Goal: Transaction & Acquisition: Purchase product/service

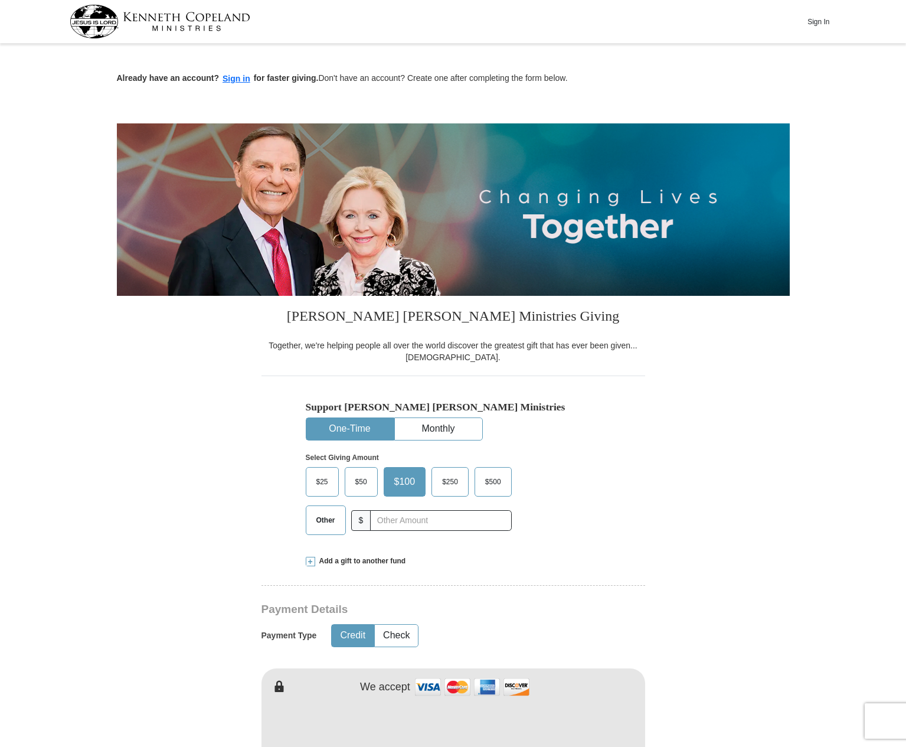
scroll to position [93, 0]
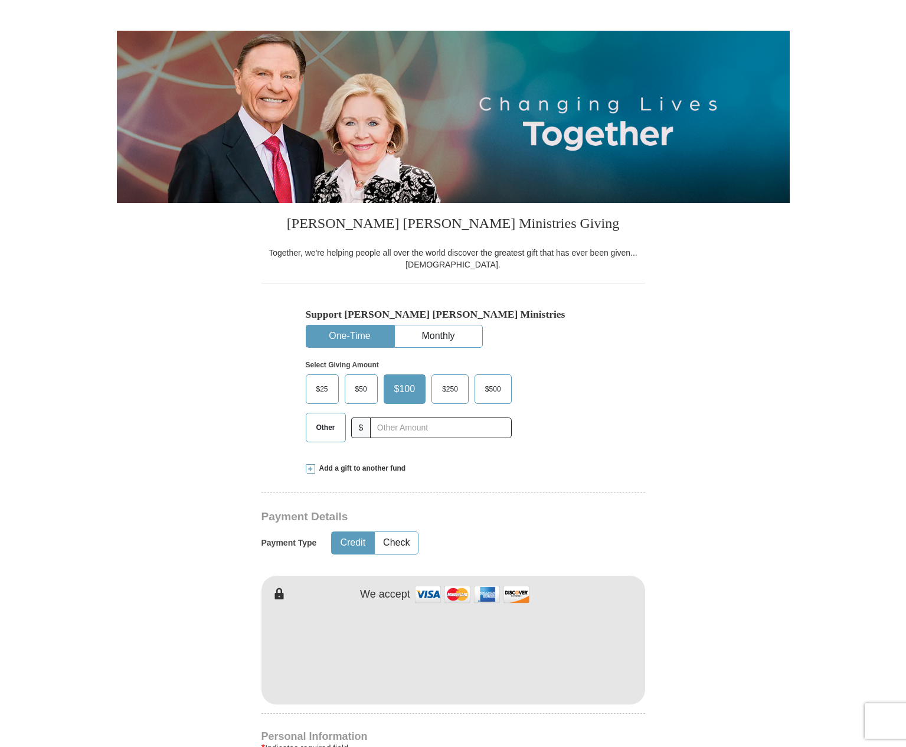
click at [367, 394] on span "$50" at bounding box center [361, 389] width 24 height 18
click at [0, 0] on input "$50" at bounding box center [0, 0] width 0 height 0
click at [420, 426] on input "text" at bounding box center [440, 427] width 131 height 21
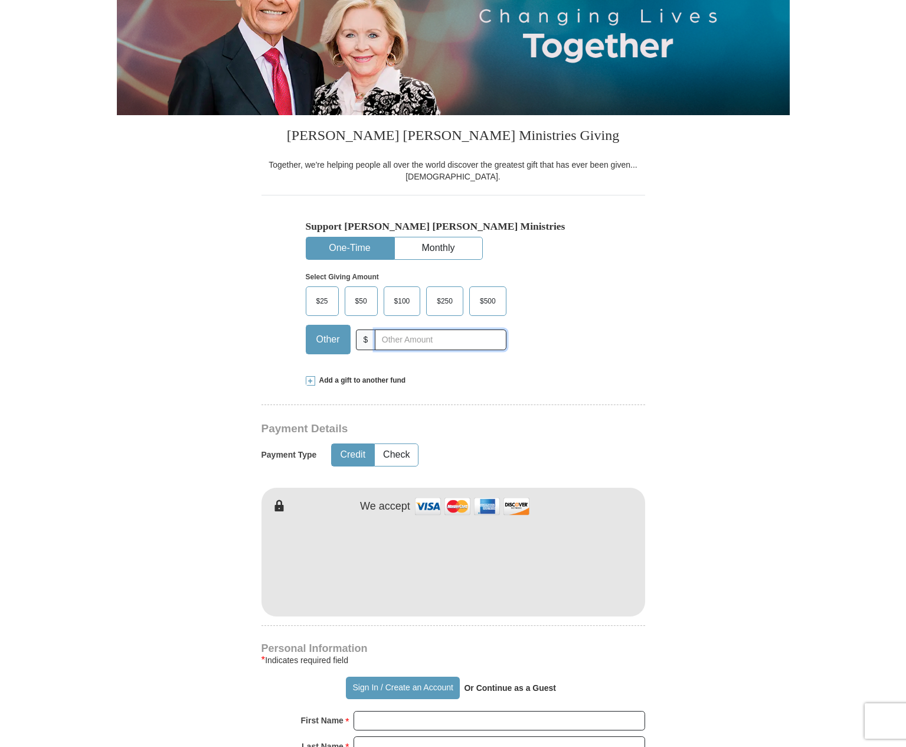
scroll to position [263, 0]
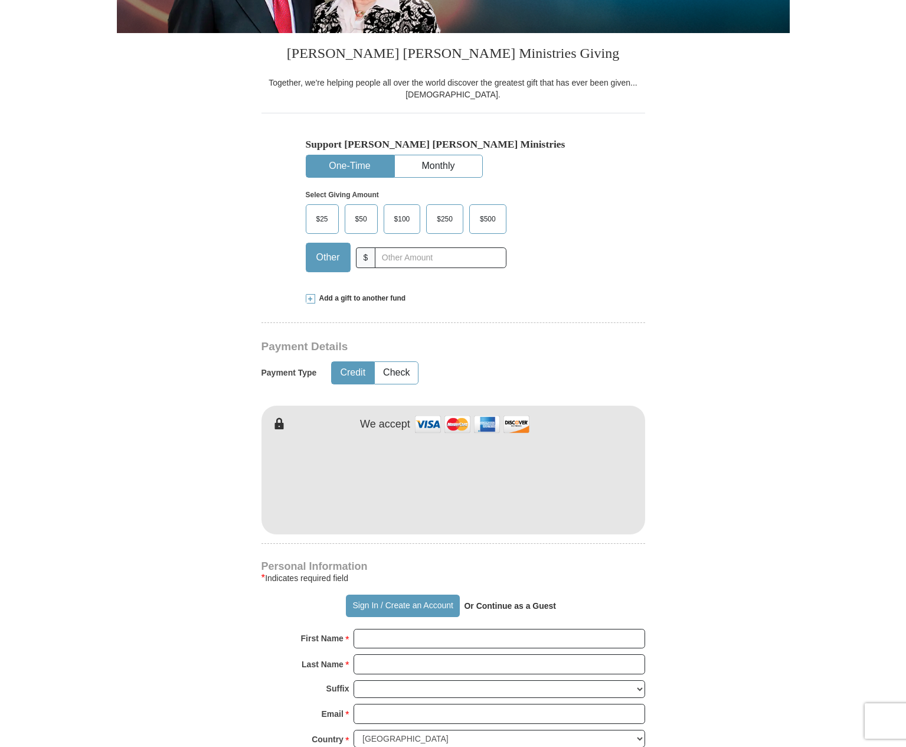
click at [360, 214] on span "$50" at bounding box center [361, 219] width 24 height 18
click at [0, 0] on input "$50" at bounding box center [0, 0] width 0 height 0
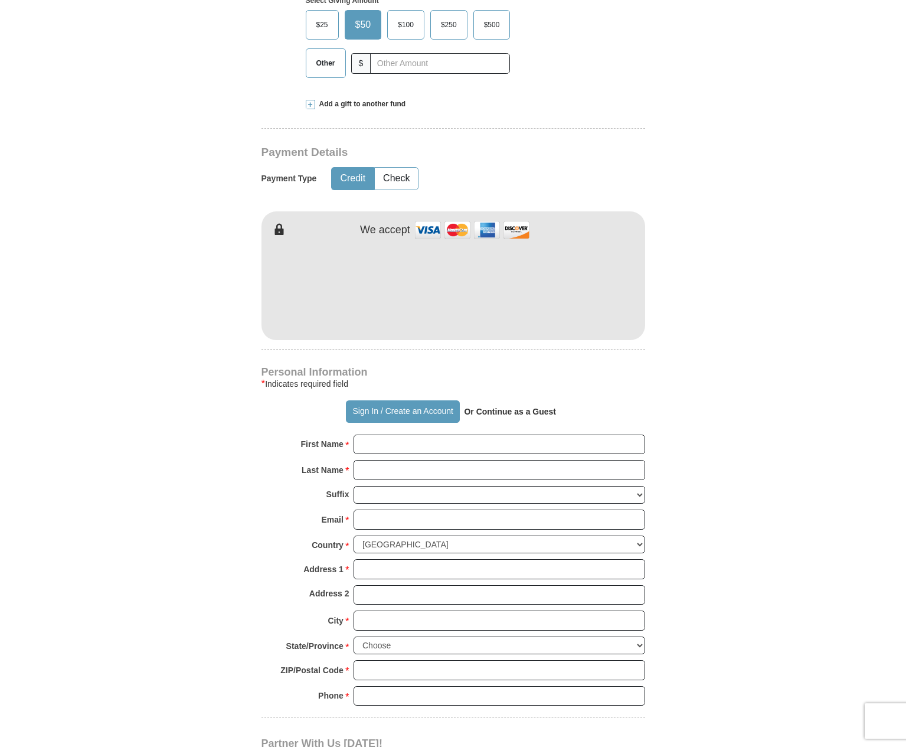
scroll to position [616, 0]
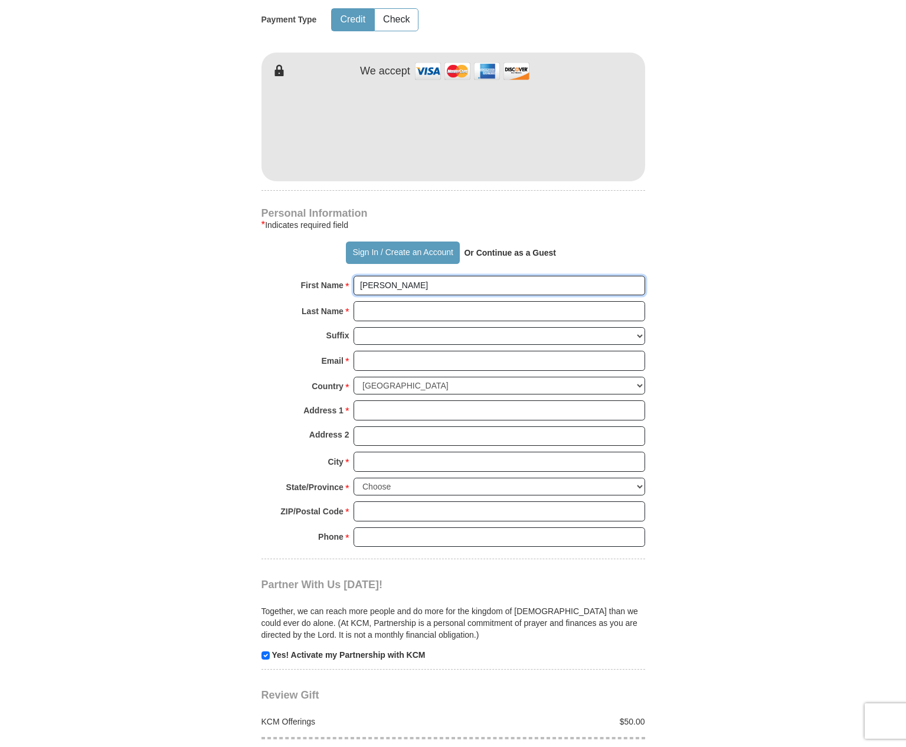
type input "[PERSON_NAME]"
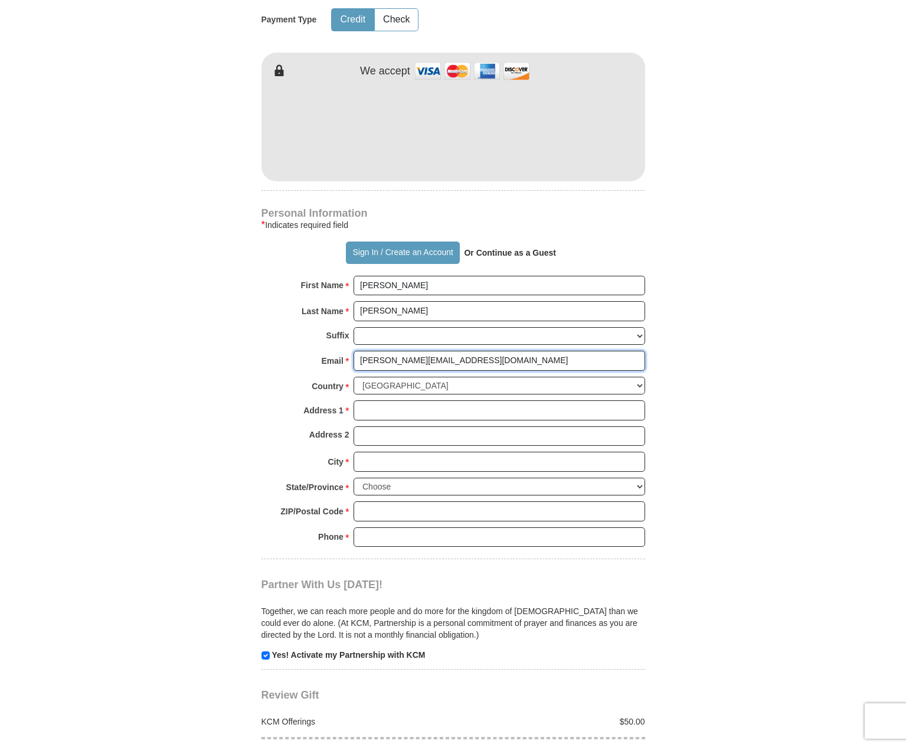
type input "[PERSON_NAME][EMAIL_ADDRESS][DOMAIN_NAME]"
type input "[STREET_ADDRESS]"
type input "Trophy Club"
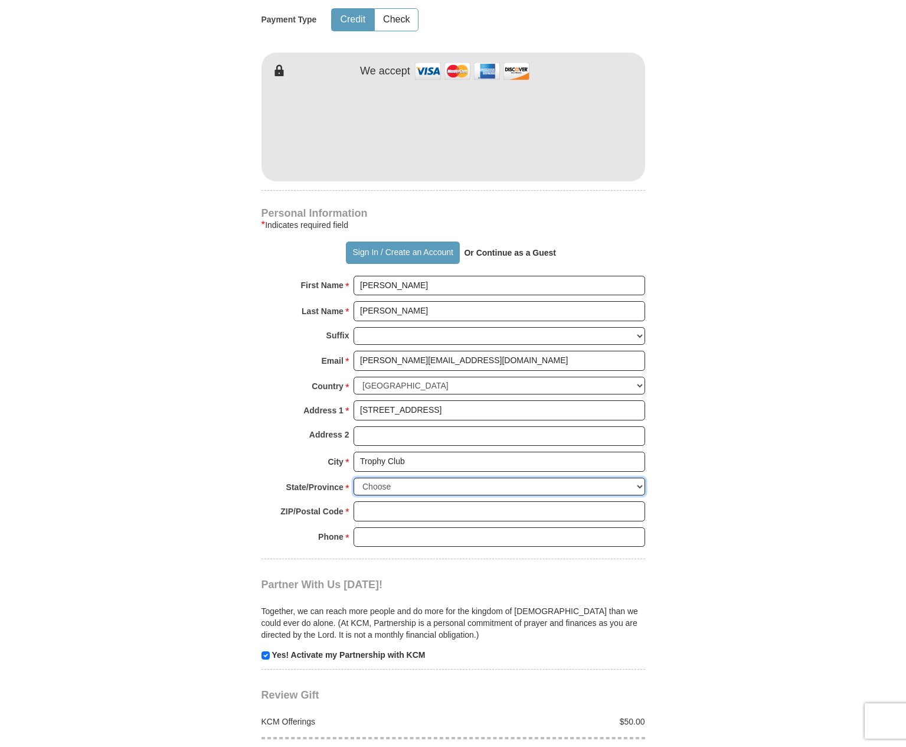
select select "[GEOGRAPHIC_DATA]"
type input "76262"
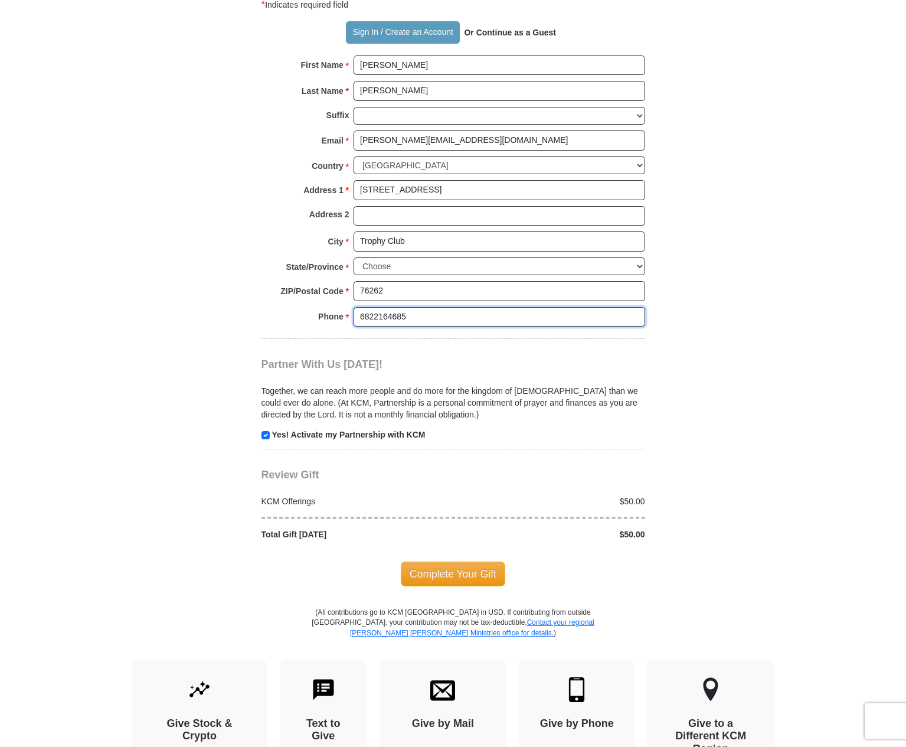
scroll to position [956, 0]
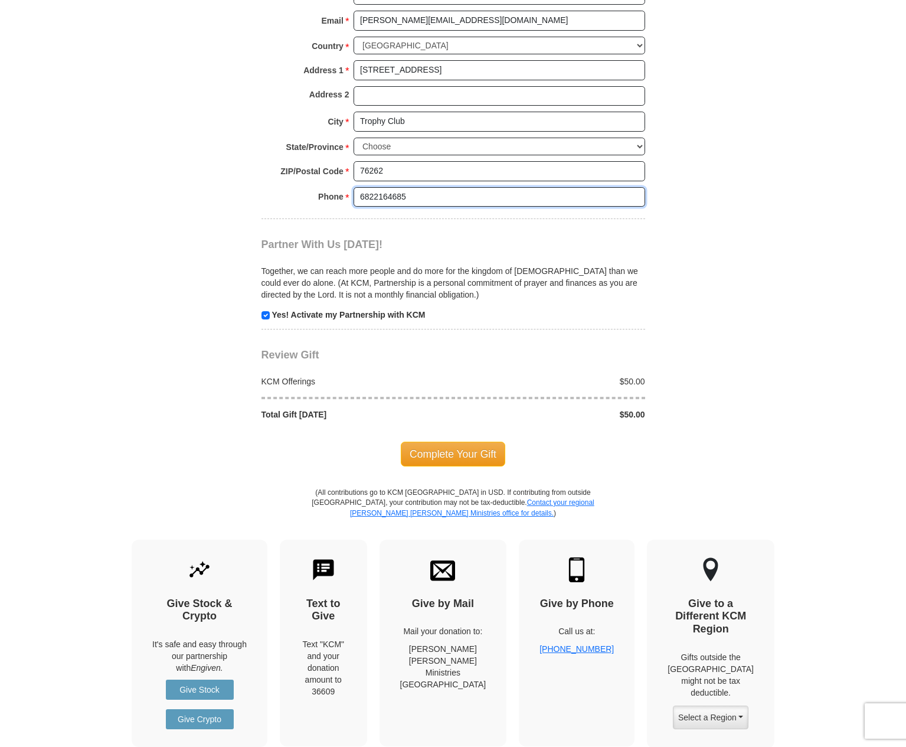
type input "6822164685"
click at [264, 311] on input "checkbox" at bounding box center [266, 315] width 8 height 8
checkbox input "false"
click at [454, 443] on span "Complete Your Gift" at bounding box center [453, 454] width 104 height 25
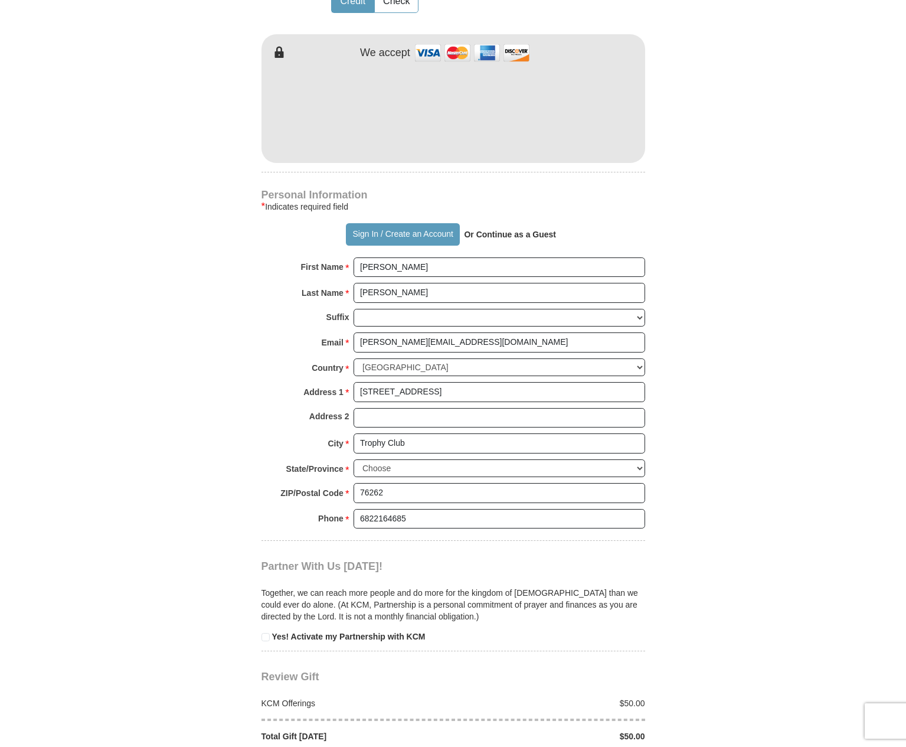
scroll to position [806, 0]
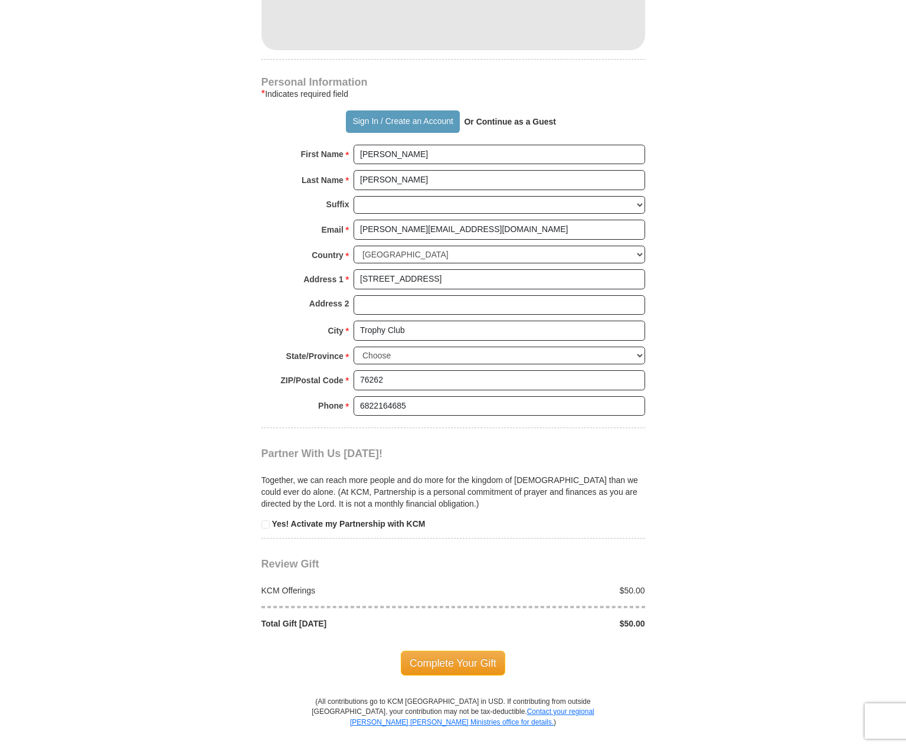
click at [466, 651] on span "Complete Your Gift" at bounding box center [453, 663] width 104 height 25
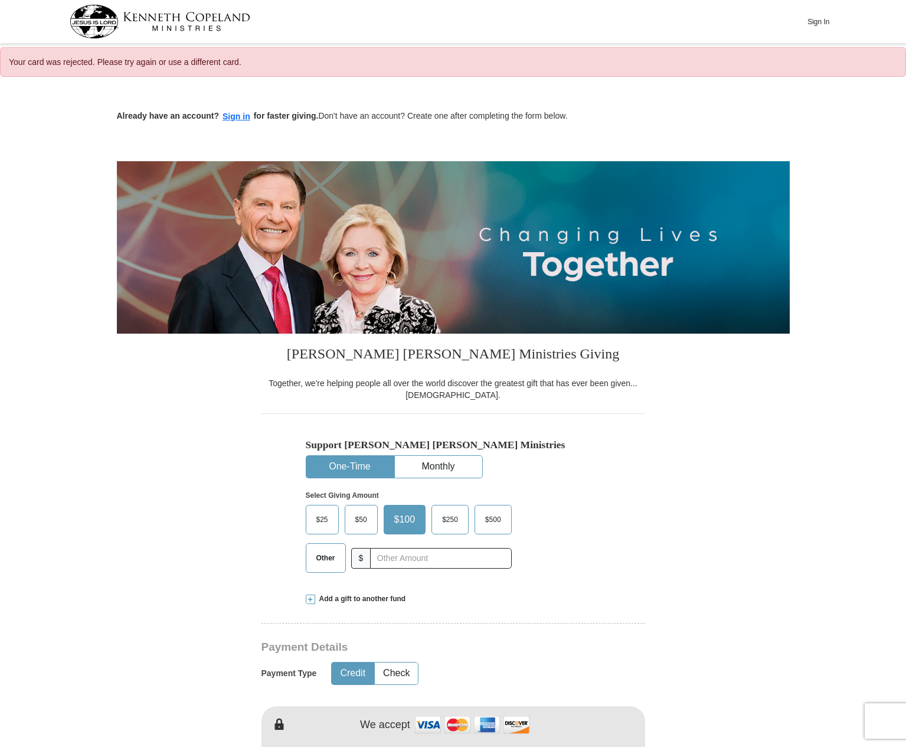
select select "[GEOGRAPHIC_DATA]"
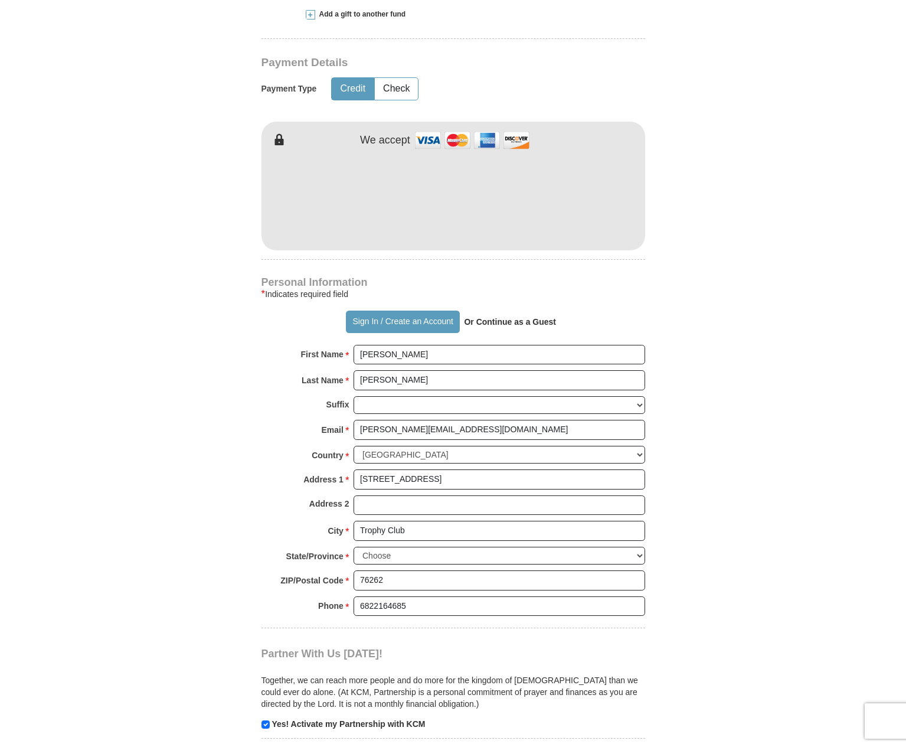
scroll to position [70, 0]
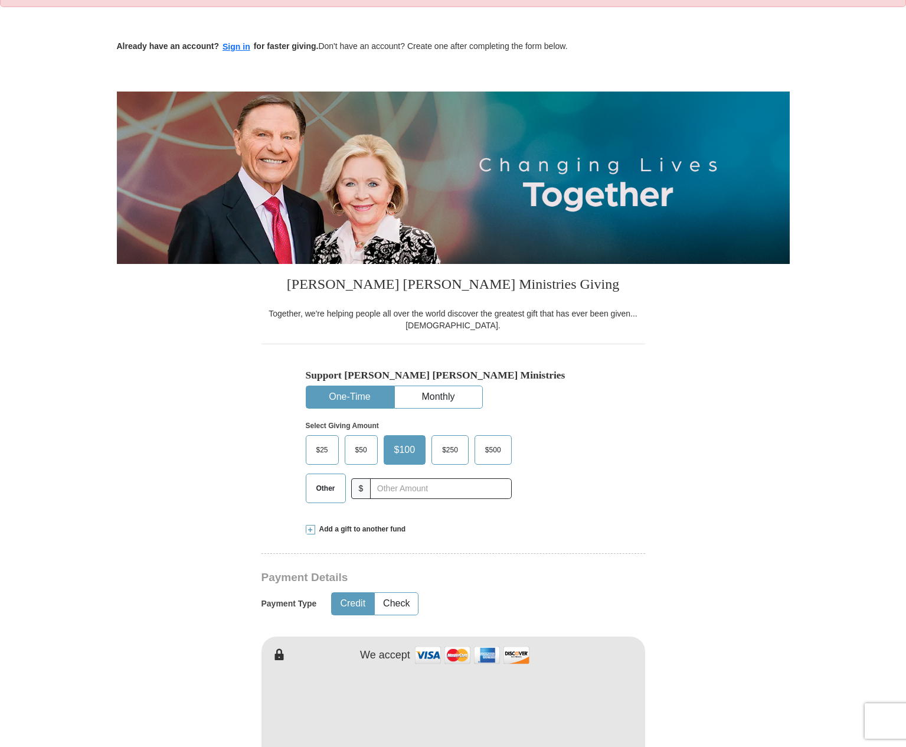
click at [372, 447] on span "$50" at bounding box center [361, 450] width 24 height 18
click at [0, 0] on input "$50" at bounding box center [0, 0] width 0 height 0
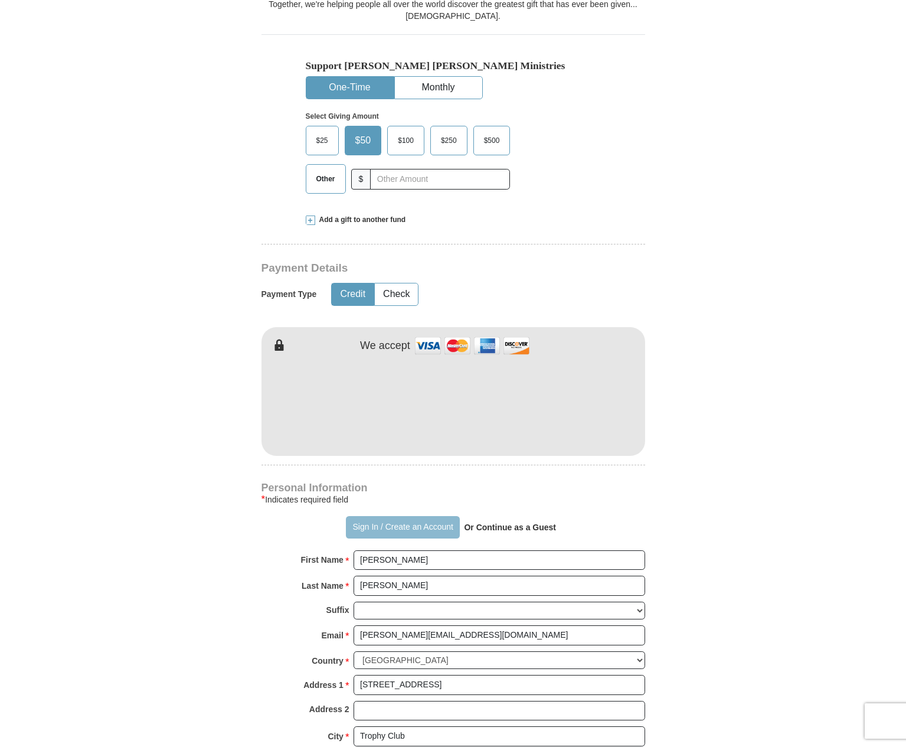
scroll to position [1108, 0]
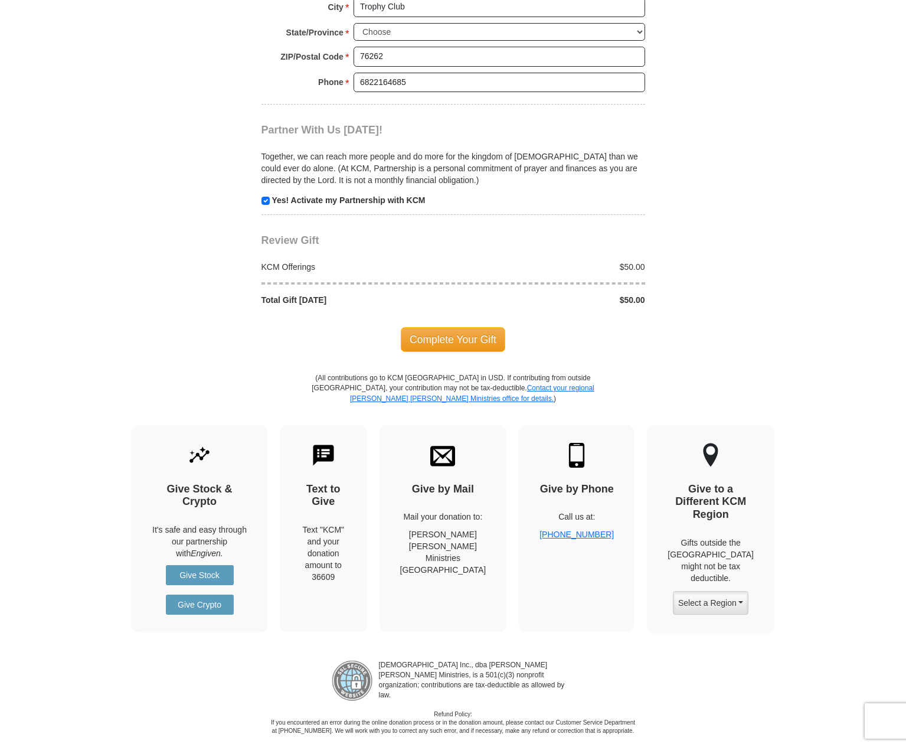
click at [476, 327] on span "Complete Your Gift" at bounding box center [453, 339] width 104 height 25
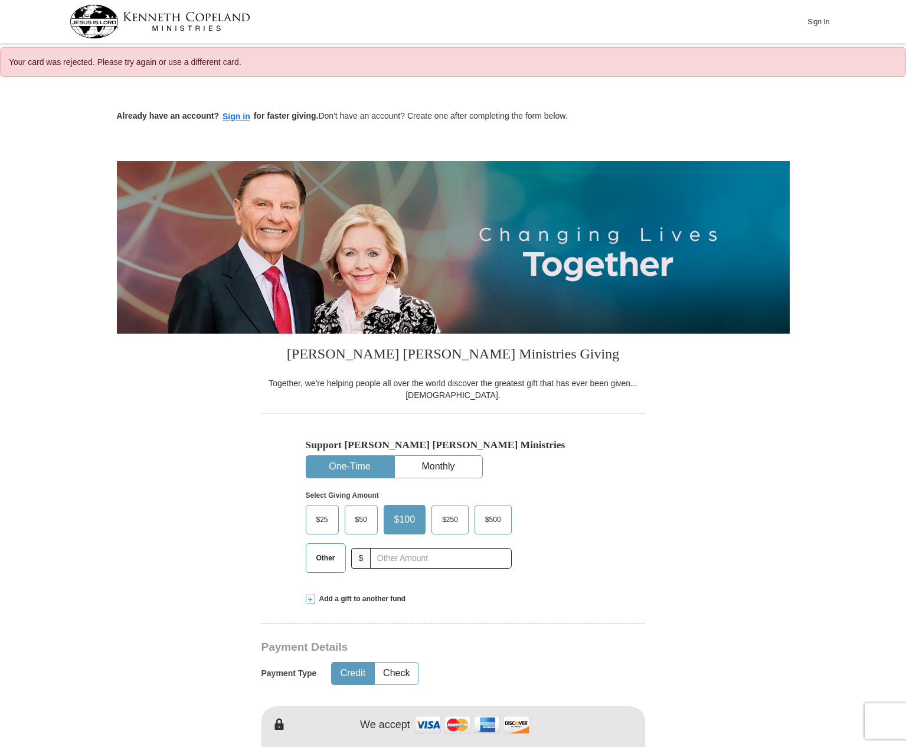
select select "[GEOGRAPHIC_DATA]"
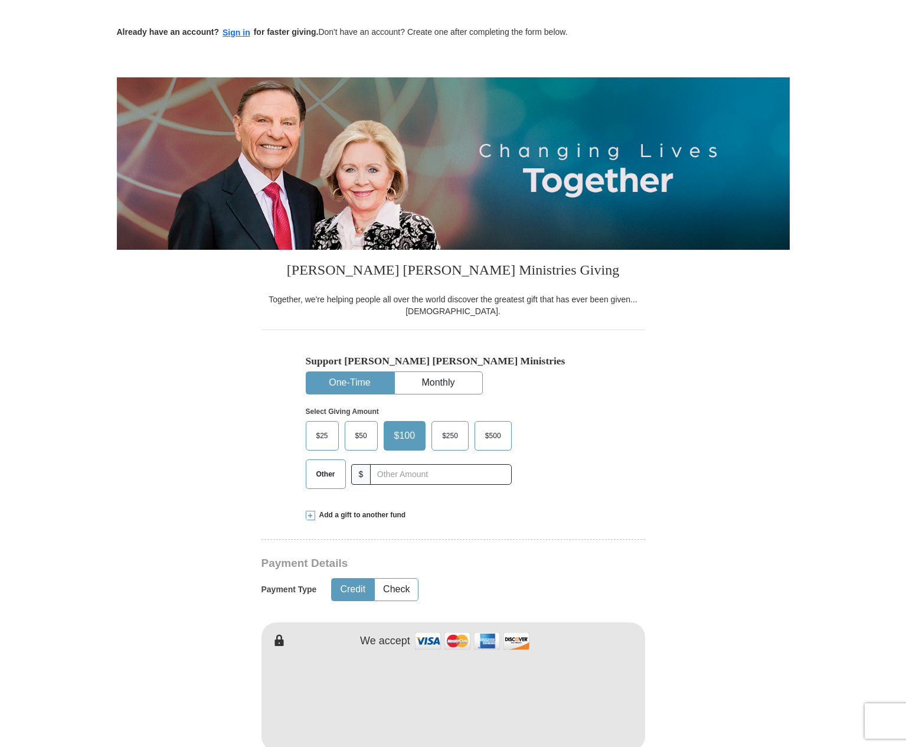
click at [358, 431] on span "$50" at bounding box center [361, 436] width 24 height 18
click at [0, 0] on input "$50" at bounding box center [0, 0] width 0 height 0
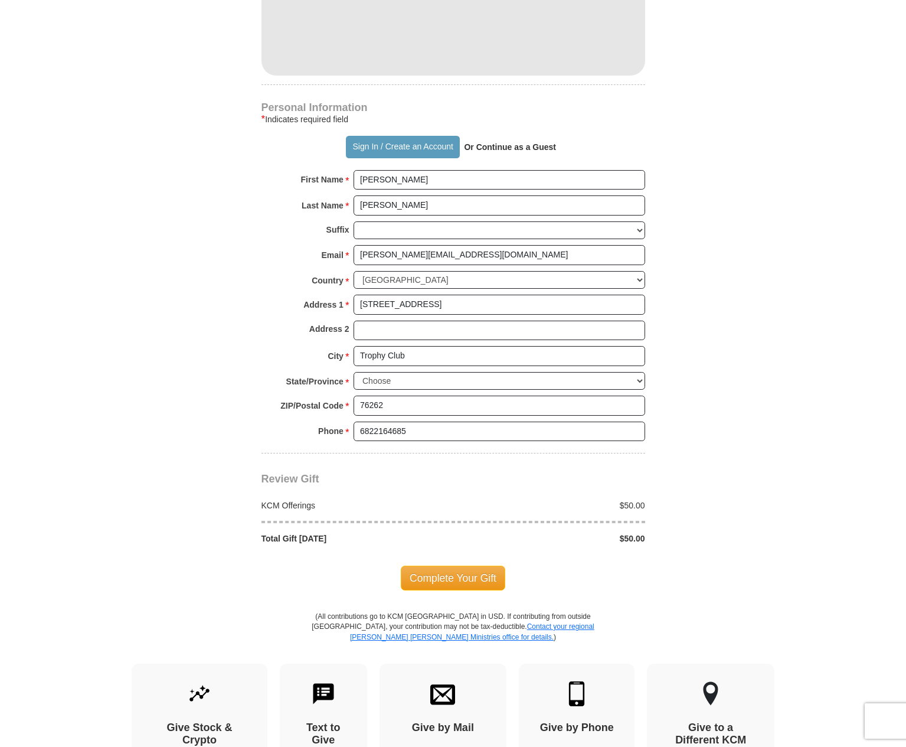
scroll to position [940, 0]
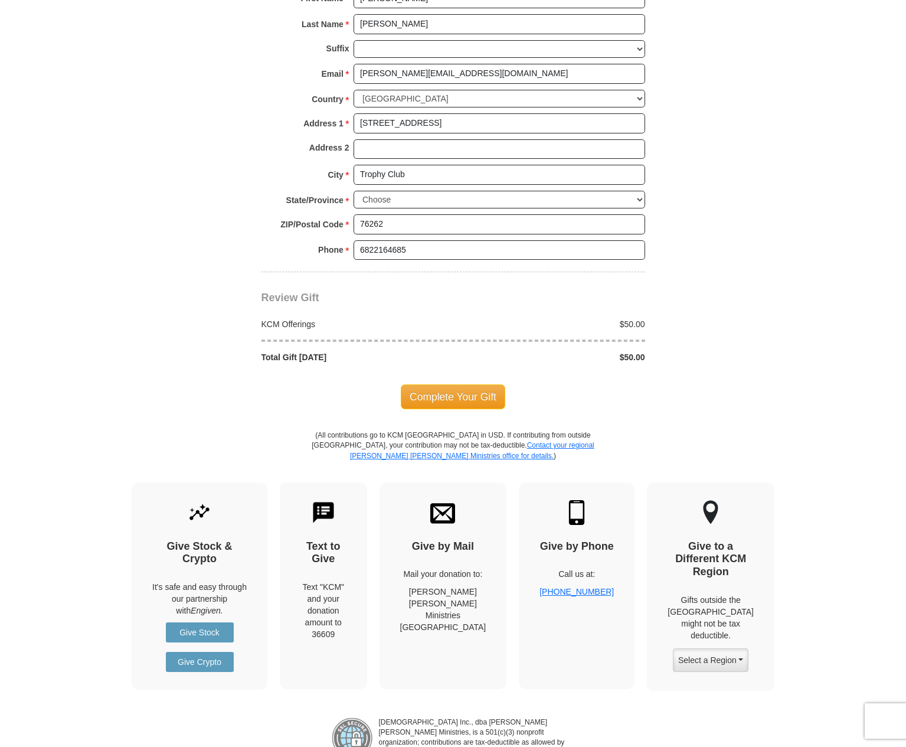
click at [465, 384] on span "Complete Your Gift" at bounding box center [453, 396] width 104 height 25
